Goal: Information Seeking & Learning: Check status

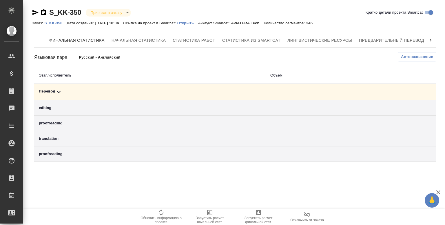
click at [58, 91] on icon at bounding box center [58, 91] width 7 height 7
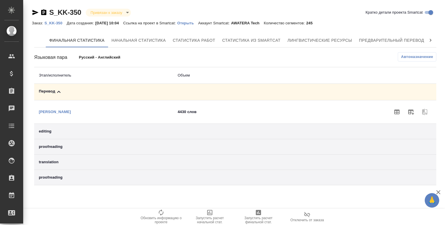
click at [58, 91] on icon at bounding box center [58, 92] width 3 height 2
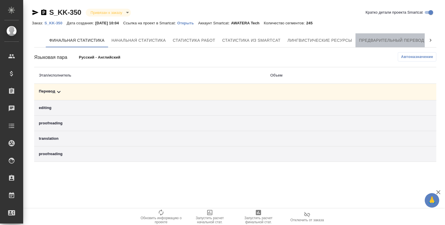
click at [397, 41] on span "Предварительный перевод" at bounding box center [391, 40] width 65 height 7
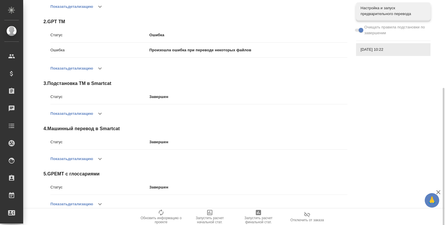
scroll to position [123, 0]
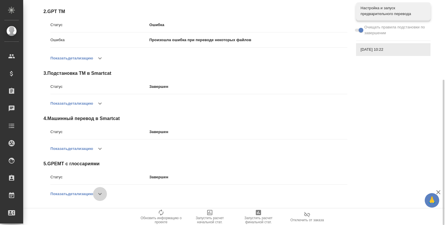
click at [103, 190] on icon "button" at bounding box center [99, 193] width 7 height 7
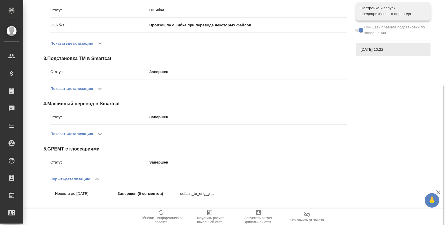
click at [100, 179] on icon "button" at bounding box center [97, 178] width 7 height 7
click at [100, 135] on icon "button" at bounding box center [99, 133] width 7 height 7
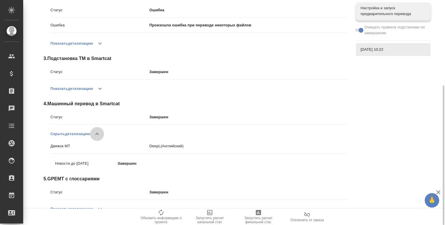
click at [100, 135] on icon "button" at bounding box center [97, 133] width 7 height 7
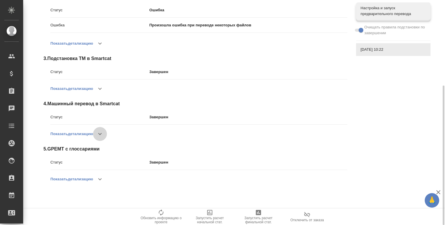
click at [100, 135] on icon "button" at bounding box center [99, 133] width 7 height 7
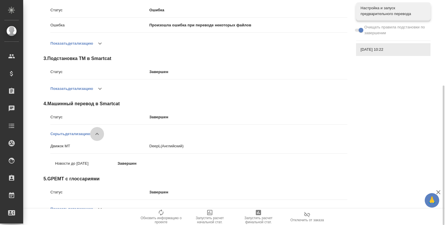
click at [100, 135] on icon "button" at bounding box center [97, 133] width 7 height 7
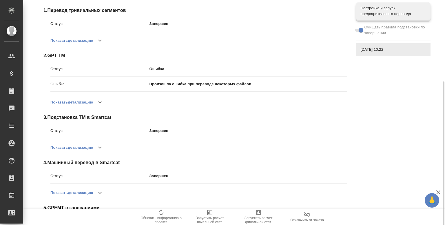
scroll to position [0, 0]
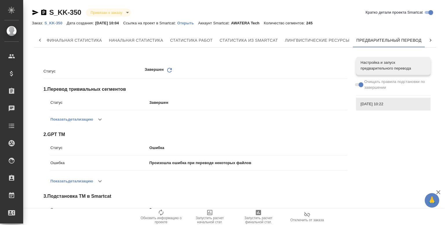
click at [57, 24] on p "S_KK-350" at bounding box center [55, 23] width 22 height 4
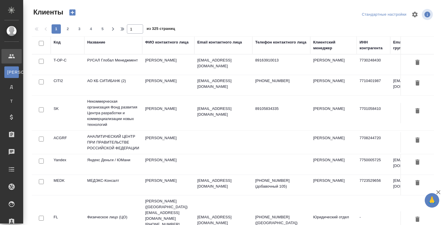
select select "RU"
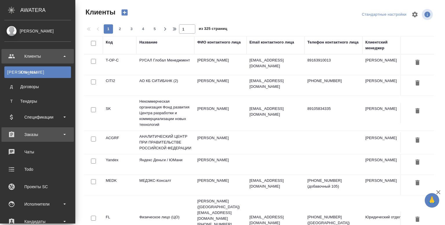
click at [30, 140] on div "Заказы" at bounding box center [37, 134] width 72 height 14
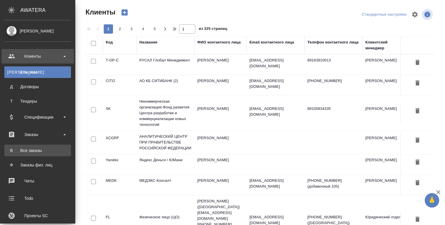
click at [36, 152] on div "Все заказы" at bounding box center [37, 150] width 61 height 6
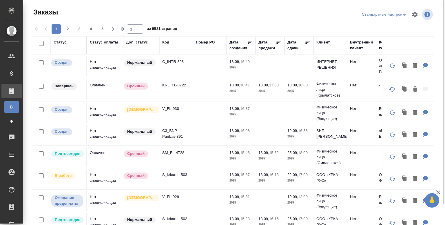
click at [166, 41] on div "Код" at bounding box center [165, 42] width 7 height 6
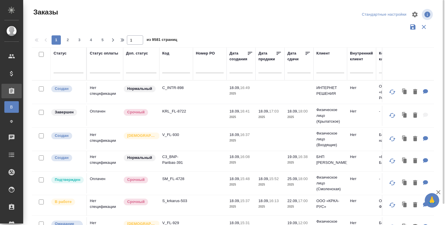
click at [170, 69] on input "text" at bounding box center [176, 69] width 28 height 7
paste input "KZH_Carlsberg-KZ-409"
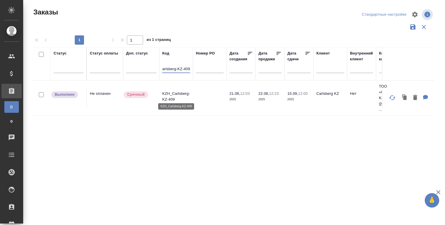
type input "KZH_Carlsberg-KZ-409"
click at [184, 92] on p "KZH_Carlsberg-KZ-409" at bounding box center [176, 97] width 28 height 12
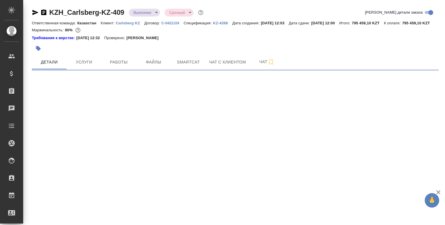
select select "RU"
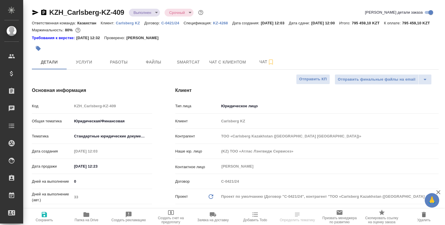
type textarea "x"
click at [82, 66] on span "Услуги" at bounding box center [84, 61] width 28 height 7
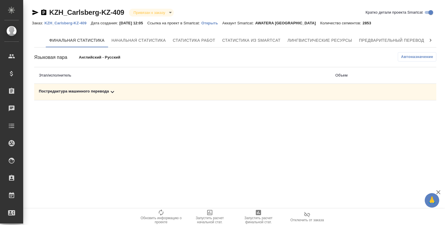
click at [110, 94] on icon at bounding box center [112, 91] width 7 height 7
click at [215, 25] on p "Открыть" at bounding box center [211, 23] width 21 height 4
click at [218, 24] on p "Открыть" at bounding box center [211, 23] width 21 height 4
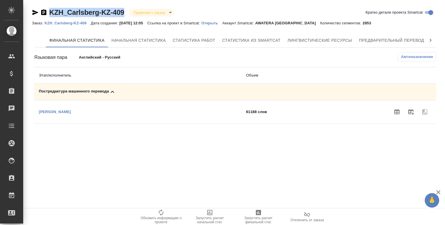
drag, startPoint x: 124, startPoint y: 13, endPoint x: 50, endPoint y: 16, distance: 74.2
click at [50, 16] on div "KZH_Carlsberg-KZ-409 Привязан к заказу linkedToOrder" at bounding box center [103, 12] width 142 height 9
copy link "KZH_Carlsberg-KZ-409"
click at [64, 111] on p "[PERSON_NAME] [PERSON_NAME]" at bounding box center [55, 111] width 32 height 4
click at [399, 109] on icon "button" at bounding box center [396, 111] width 5 height 5
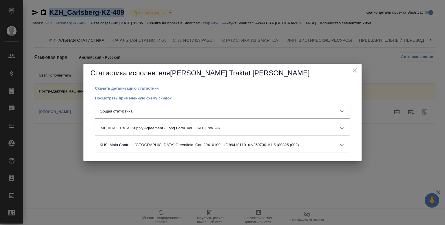
click at [127, 112] on p "Общая статистика" at bounding box center [116, 111] width 33 height 6
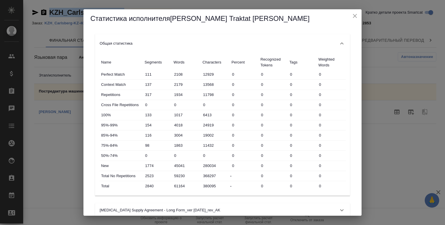
scroll to position [47, 0]
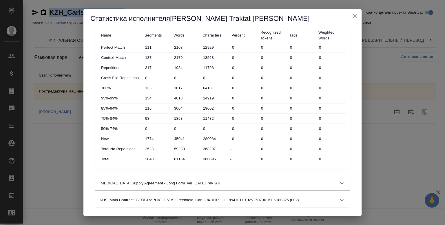
click at [149, 184] on p "CAPEX Supply Agreement - Long Form_ver Sept 2022_rev_AK" at bounding box center [160, 183] width 120 height 6
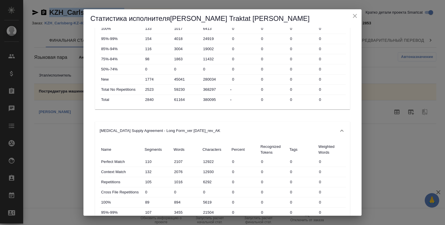
scroll to position [105, 0]
click at [146, 132] on p "CAPEX Supply Agreement - Long Form_ver Sept 2022_rev_AK" at bounding box center [160, 132] width 120 height 6
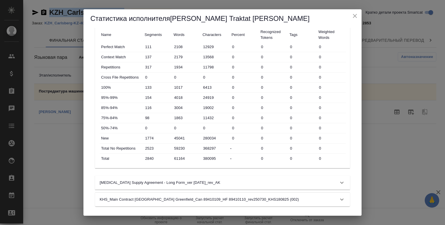
scroll to position [47, 0]
click at [138, 201] on p "KHS_Main Contract Kazakhstan Greenfield_Can 89410109_HF 89410110_rev250730_KHS1…" at bounding box center [199, 200] width 199 height 6
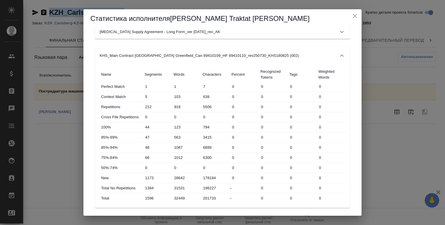
scroll to position [166, 0]
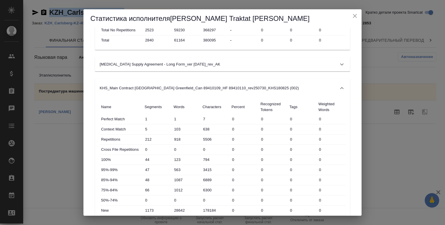
click at [162, 87] on p "KHS_Main Contract Kazakhstan Greenfield_Can 89410109_HF 89410110_rev250730_KHS1…" at bounding box center [199, 88] width 199 height 6
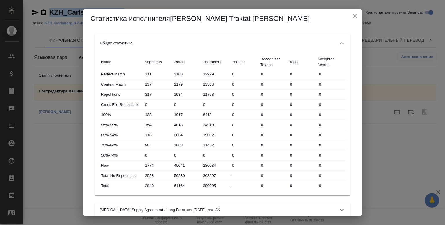
scroll to position [6, 0]
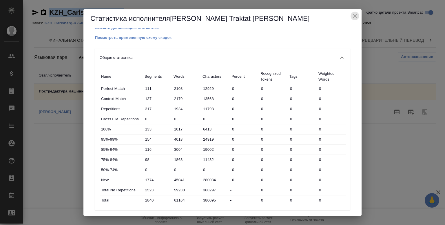
click at [355, 18] on icon "close" at bounding box center [354, 15] width 7 height 7
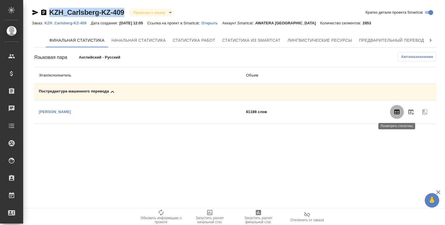
click at [394, 112] on icon "button" at bounding box center [396, 111] width 5 height 5
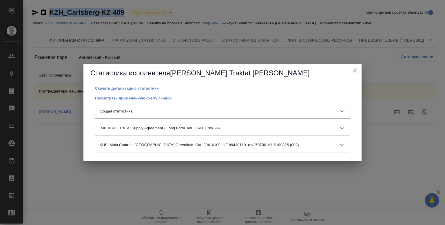
click at [229, 106] on div "Общая статистика" at bounding box center [222, 111] width 255 height 14
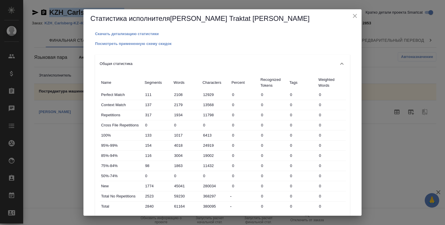
scroll to position [47, 0]
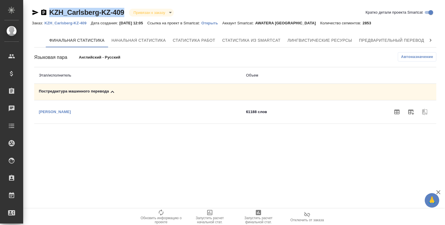
click at [71, 113] on p "Попова Анастасия Валериевна" at bounding box center [55, 111] width 32 height 4
click at [122, 158] on div ".cls-1 fill:#fff; AWATERA Shentsov Yaroslav Клиенты Спецификации Заказы 0 Чаты …" at bounding box center [222, 112] width 445 height 225
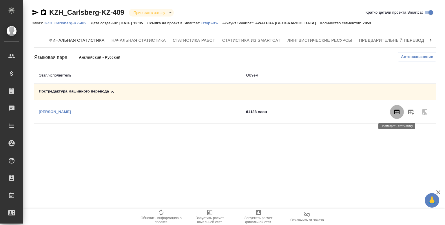
click at [400, 113] on button "button" at bounding box center [397, 112] width 14 height 14
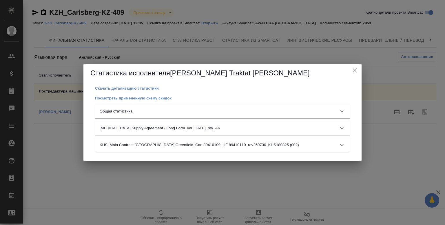
click at [153, 111] on div "Общая статистика" at bounding box center [217, 111] width 235 height 6
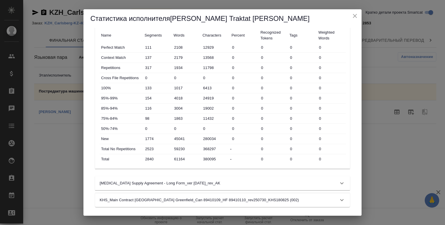
click at [172, 183] on p "CAPEX Supply Agreement - Long Form_ver Sept 2022_rev_AK" at bounding box center [160, 183] width 120 height 6
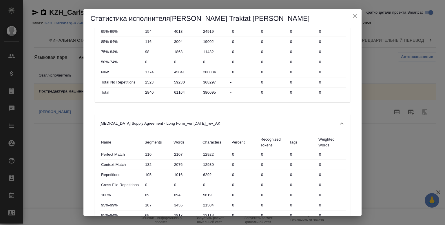
scroll to position [113, 0]
click at [212, 125] on div "CAPEX Supply Agreement - Long Form_ver Sept 2022_rev_AK" at bounding box center [217, 124] width 235 height 6
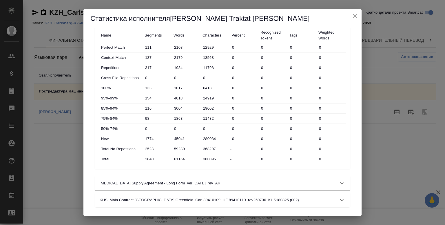
scroll to position [47, 0]
click at [234, 184] on div "CAPEX Supply Agreement - Long Form_ver Sept 2022_rev_AK" at bounding box center [217, 183] width 235 height 6
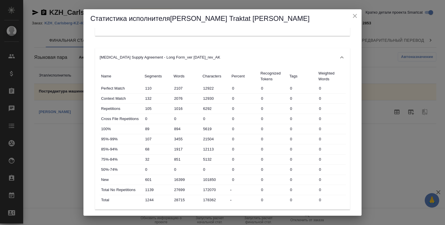
scroll to position [203, 0]
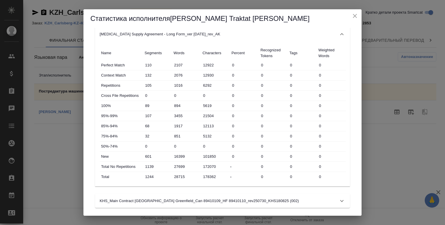
click at [238, 202] on p "KHS_Main Contract Kazakhstan Greenfield_Can 89410109_HF 89410110_rev250730_KHS1…" at bounding box center [199, 201] width 199 height 6
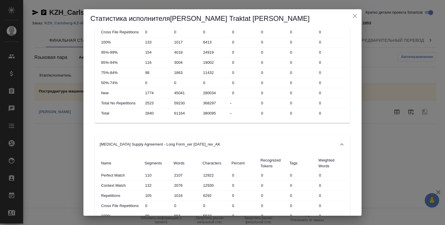
scroll to position [0, 0]
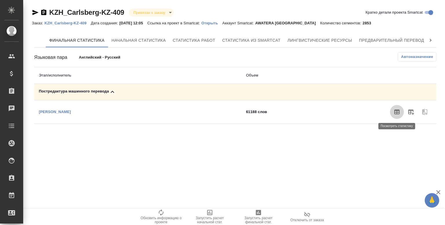
click at [284, 175] on div ".cls-1 fill:#fff; AWATERA Shentsov Yaroslav Клиенты Спецификации Заказы 0 Чаты …" at bounding box center [222, 112] width 445 height 225
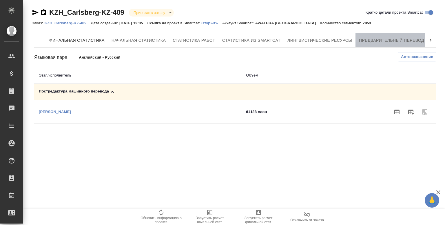
click at [364, 40] on span "Предварительный перевод" at bounding box center [391, 40] width 65 height 7
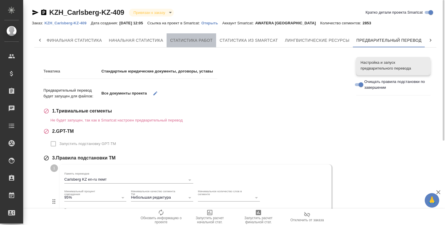
click at [181, 40] on span "Статистика работ" at bounding box center [191, 40] width 43 height 7
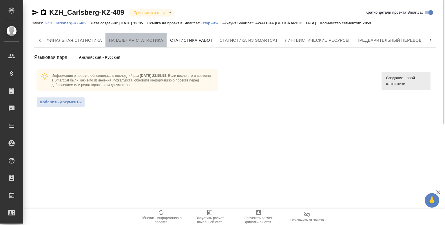
click at [131, 41] on span "Начальная статистика" at bounding box center [136, 40] width 54 height 7
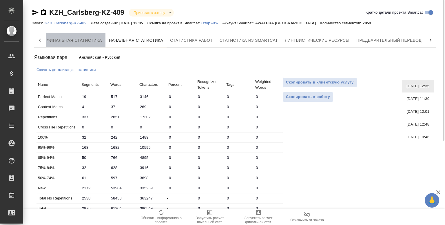
click at [96, 41] on span "Финальная статистика" at bounding box center [74, 40] width 55 height 7
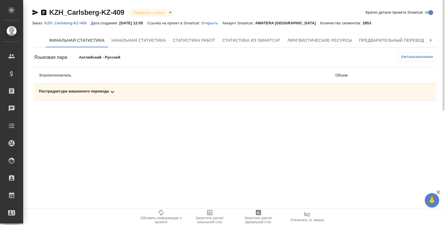
click at [114, 93] on icon at bounding box center [112, 91] width 7 height 7
click at [392, 113] on button "button" at bounding box center [397, 112] width 14 height 14
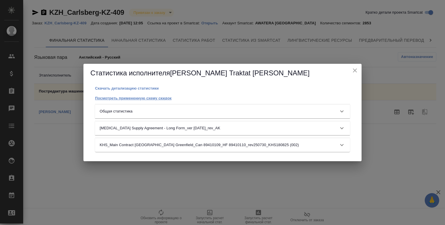
click at [124, 100] on p "Посмотреть примененную схему скидок" at bounding box center [133, 98] width 76 height 4
click at [135, 89] on p "Скачать детализацию статистики" at bounding box center [127, 88] width 64 height 4
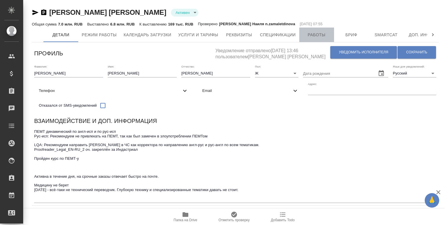
click at [316, 36] on span "Работы" at bounding box center [317, 34] width 28 height 7
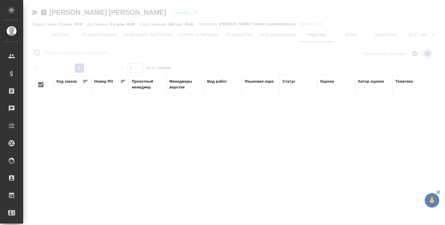
checkbox input "false"
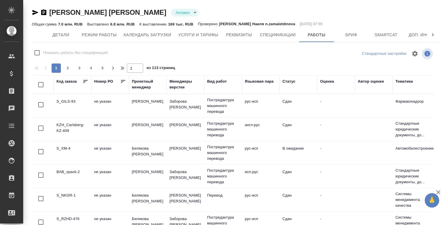
click at [312, 130] on td "Сдан" at bounding box center [298, 129] width 38 height 20
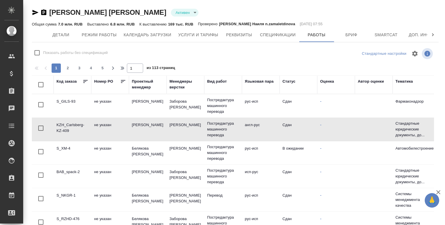
click at [312, 130] on td "Сдан" at bounding box center [298, 129] width 38 height 20
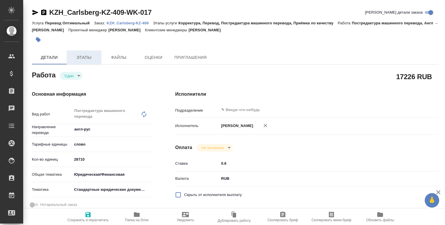
type textarea "x"
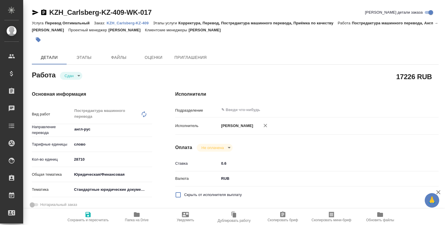
type textarea "x"
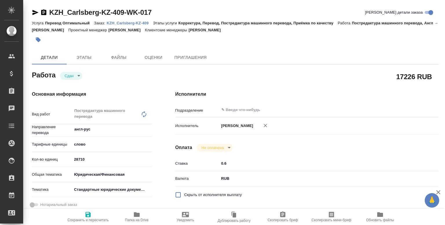
type textarea "x"
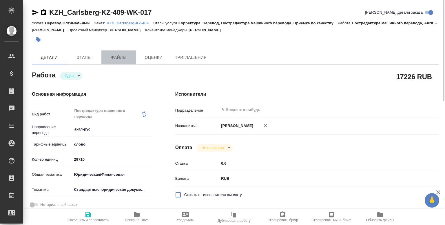
click at [129, 56] on span "Файлы" at bounding box center [119, 57] width 28 height 7
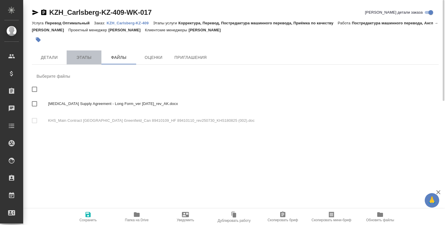
click at [90, 55] on span "Этапы" at bounding box center [84, 57] width 28 height 7
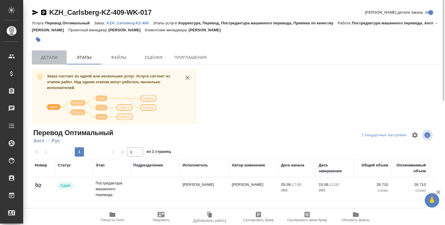
click at [49, 58] on span "Детали" at bounding box center [49, 57] width 28 height 7
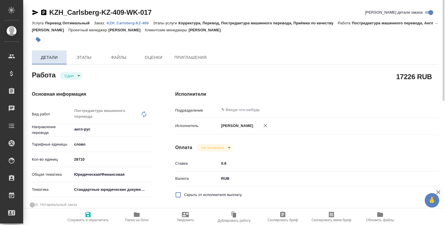
type textarea "x"
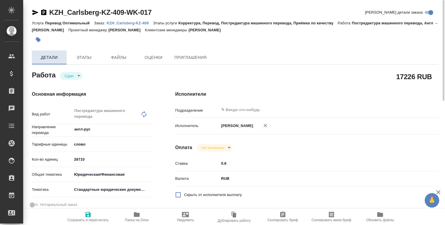
type textarea "x"
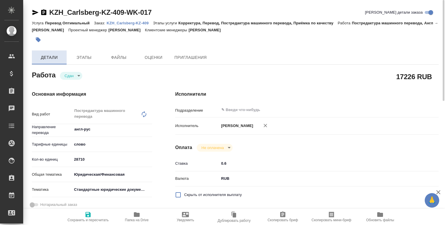
type textarea "x"
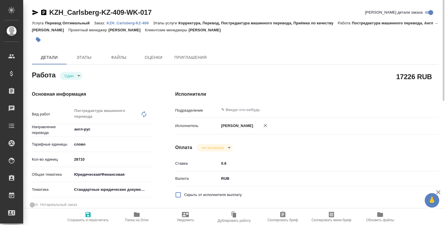
type textarea "x"
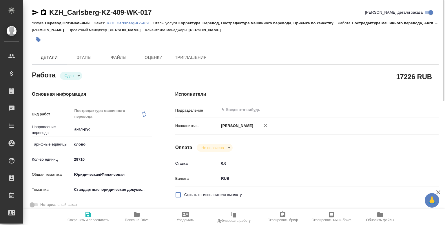
type textarea "x"
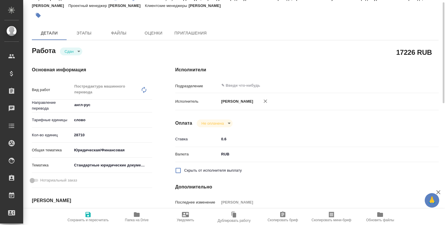
type textarea "x"
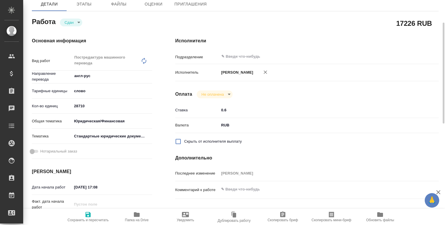
scroll to position [54, 0]
type textarea "x"
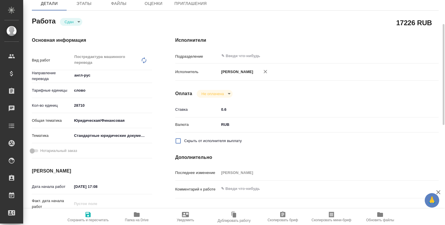
type textarea "x"
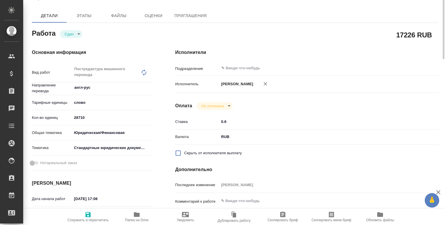
scroll to position [0, 0]
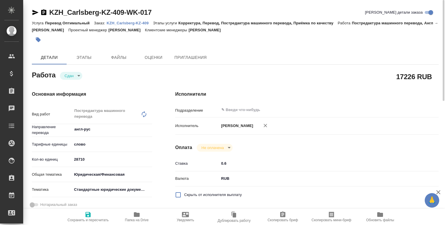
click at [123, 24] on p "KZH_Carlsberg-KZ-409" at bounding box center [130, 23] width 46 height 4
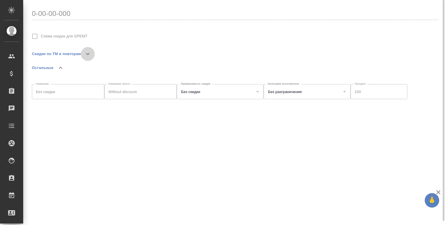
click at [86, 54] on icon "button" at bounding box center [87, 53] width 7 height 7
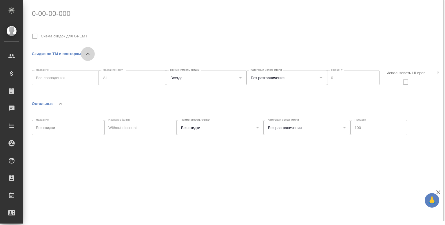
click at [86, 54] on icon "button" at bounding box center [87, 54] width 3 height 2
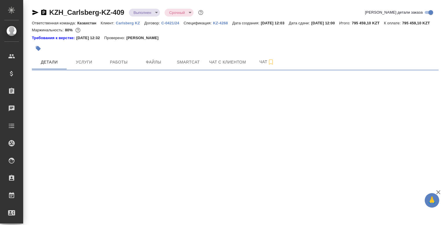
select select "RU"
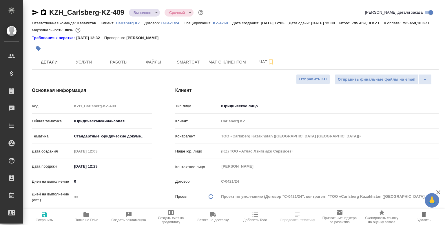
type textarea "x"
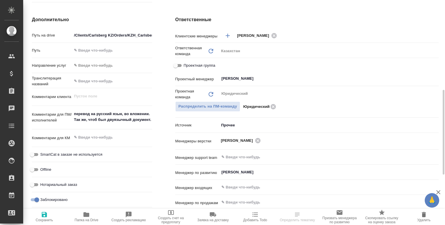
scroll to position [234, 0]
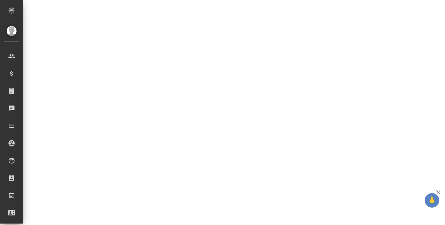
select select "RU"
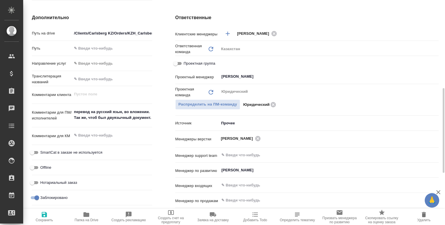
type textarea "x"
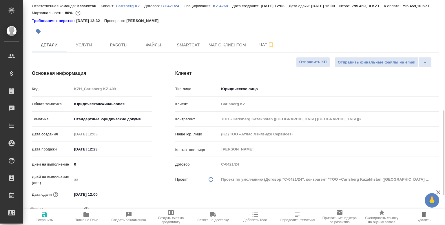
scroll to position [0, 0]
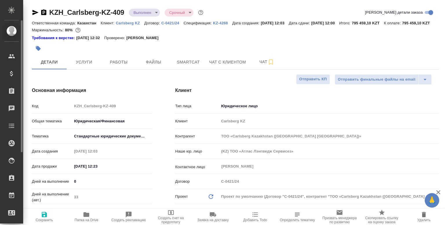
type textarea "x"
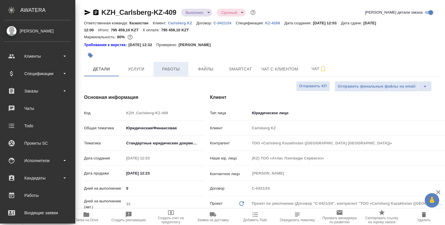
type textarea "x"
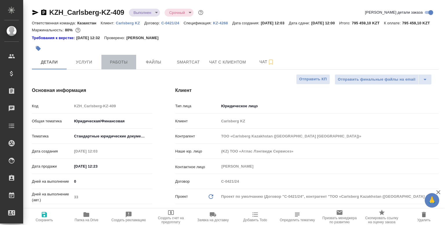
click at [115, 66] on span "Работы" at bounding box center [119, 61] width 28 height 7
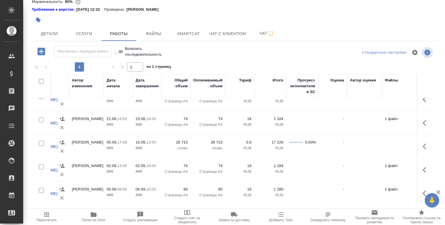
scroll to position [10, 263]
click at [422, 150] on icon "button" at bounding box center [425, 146] width 7 height 7
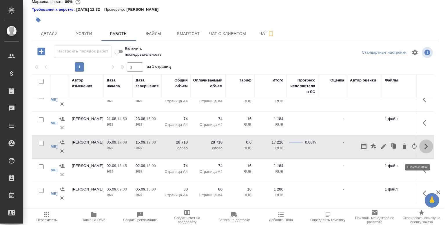
click at [424, 149] on icon "button" at bounding box center [425, 146] width 3 height 6
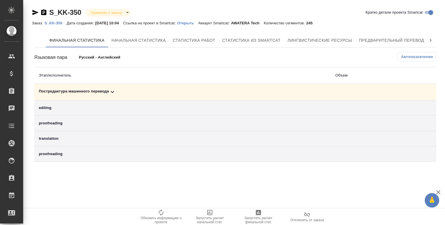
click at [51, 21] on p "S_KK-350" at bounding box center [55, 23] width 22 height 4
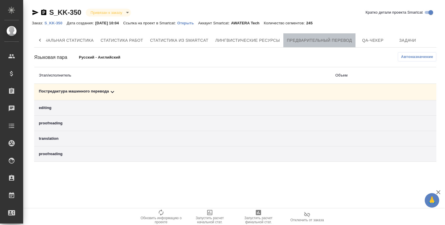
click at [304, 36] on button "Предварительный перевод" at bounding box center [319, 40] width 72 height 14
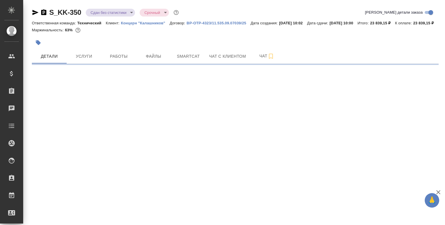
select select "RU"
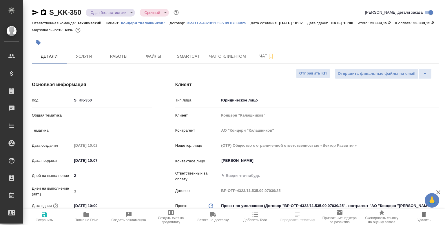
type textarea "x"
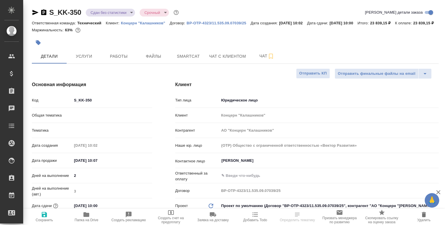
type textarea "x"
type input "Технический"
click at [127, 63] on button "Работы" at bounding box center [118, 56] width 35 height 14
